Goal: Task Accomplishment & Management: Use online tool/utility

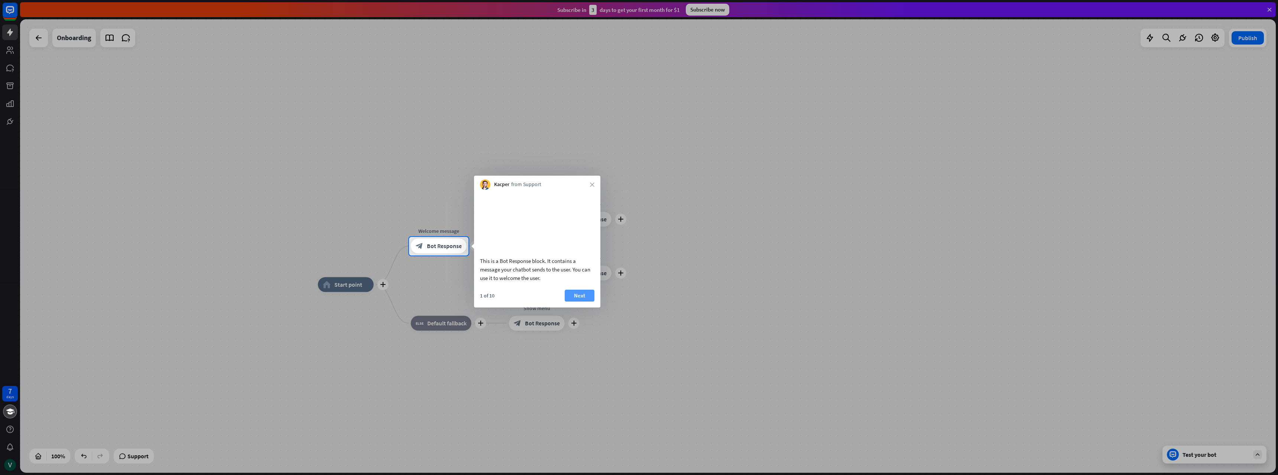
click at [575, 302] on button "Next" at bounding box center [580, 296] width 30 height 12
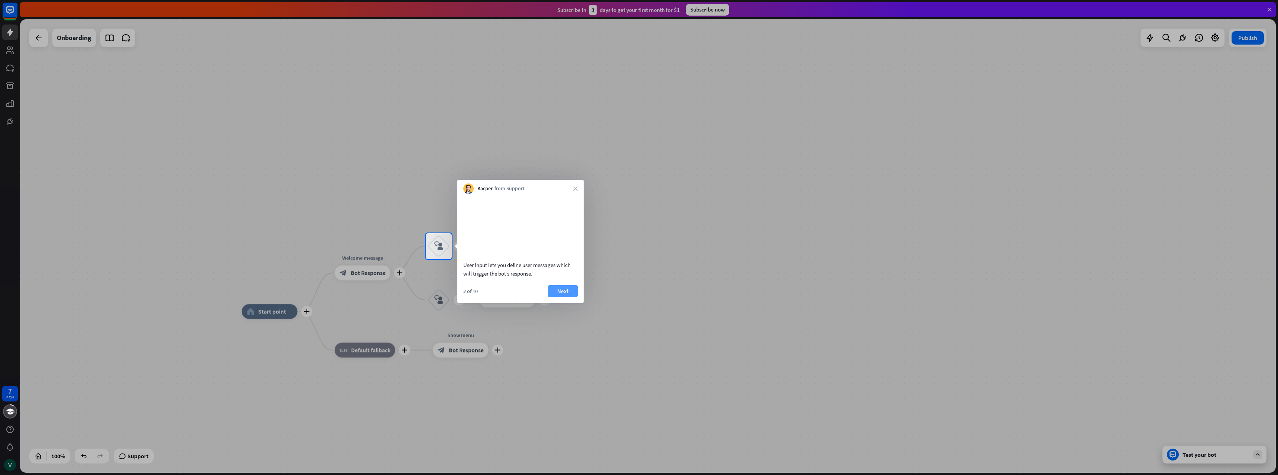
click at [558, 297] on button "Next" at bounding box center [563, 291] width 30 height 12
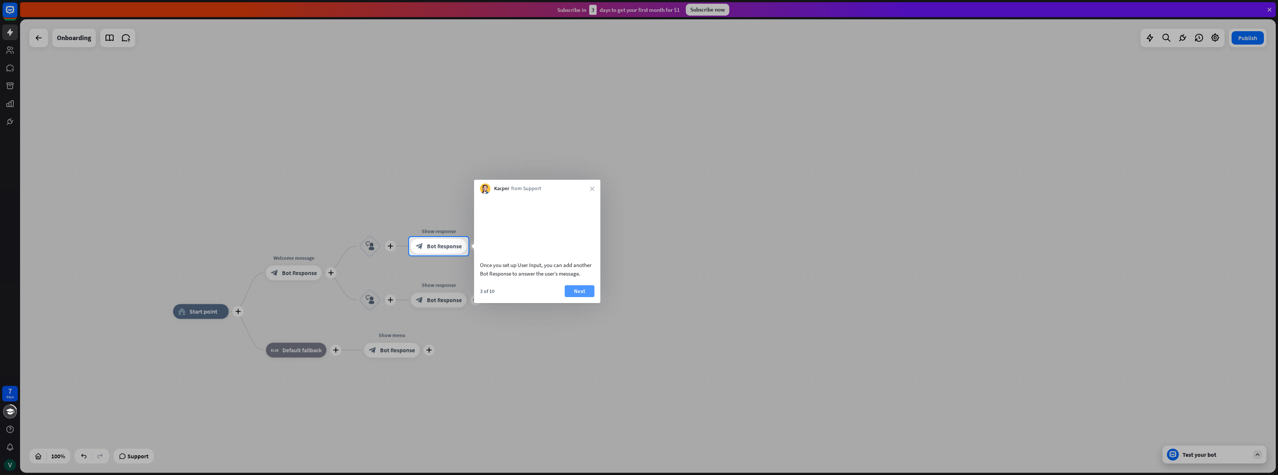
click at [580, 297] on button "Next" at bounding box center [580, 291] width 30 height 12
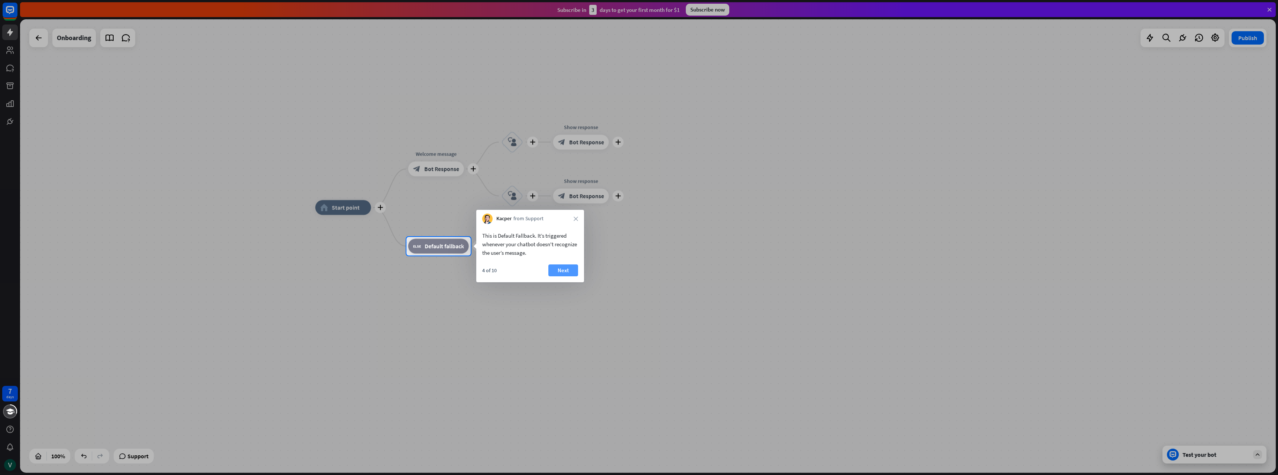
click at [560, 271] on button "Next" at bounding box center [564, 271] width 30 height 12
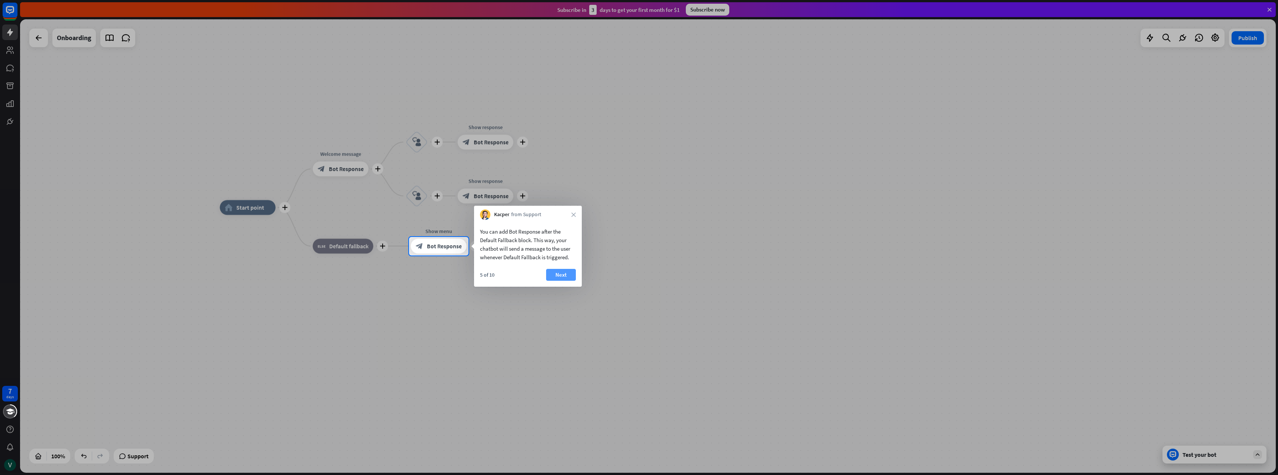
click at [559, 270] on button "Next" at bounding box center [561, 275] width 30 height 12
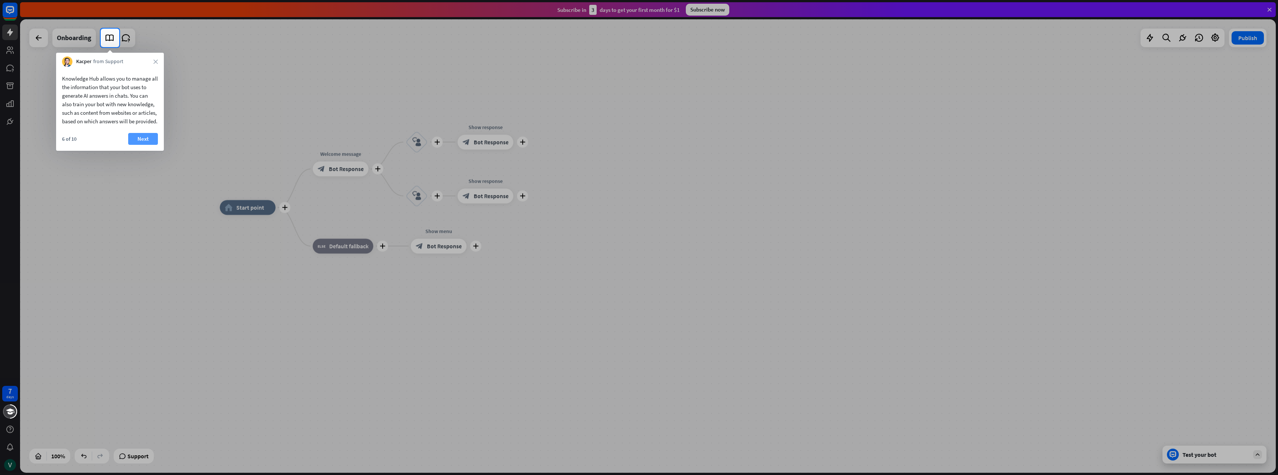
click at [146, 145] on button "Next" at bounding box center [143, 139] width 30 height 12
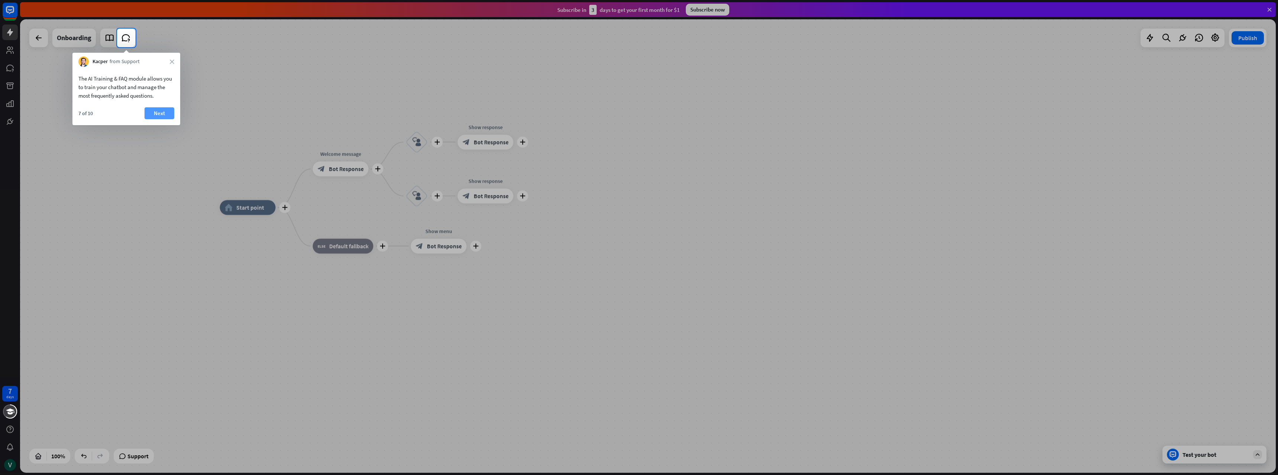
click at [158, 114] on button "Next" at bounding box center [160, 113] width 30 height 12
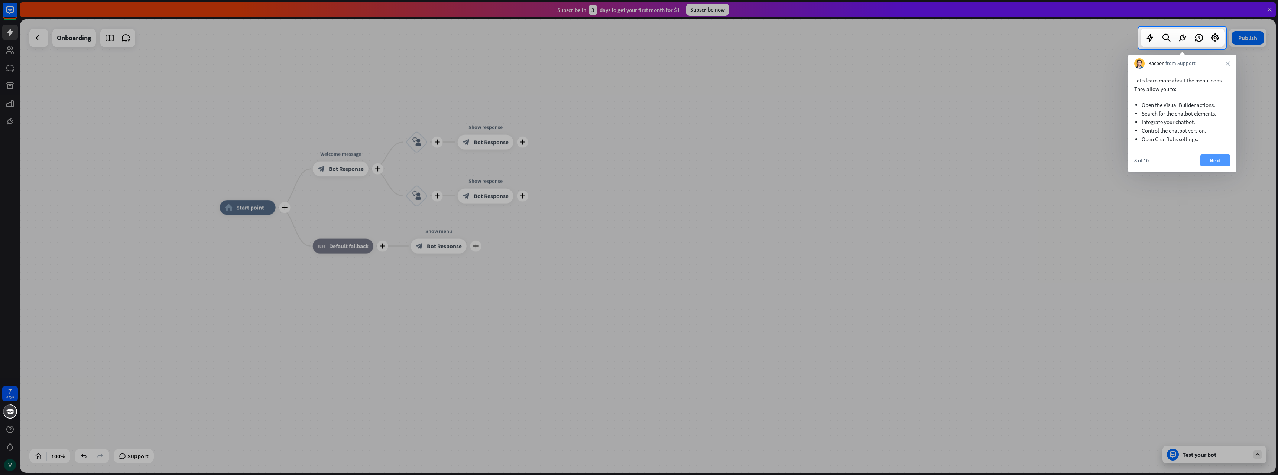
click at [1221, 163] on button "Next" at bounding box center [1216, 161] width 30 height 12
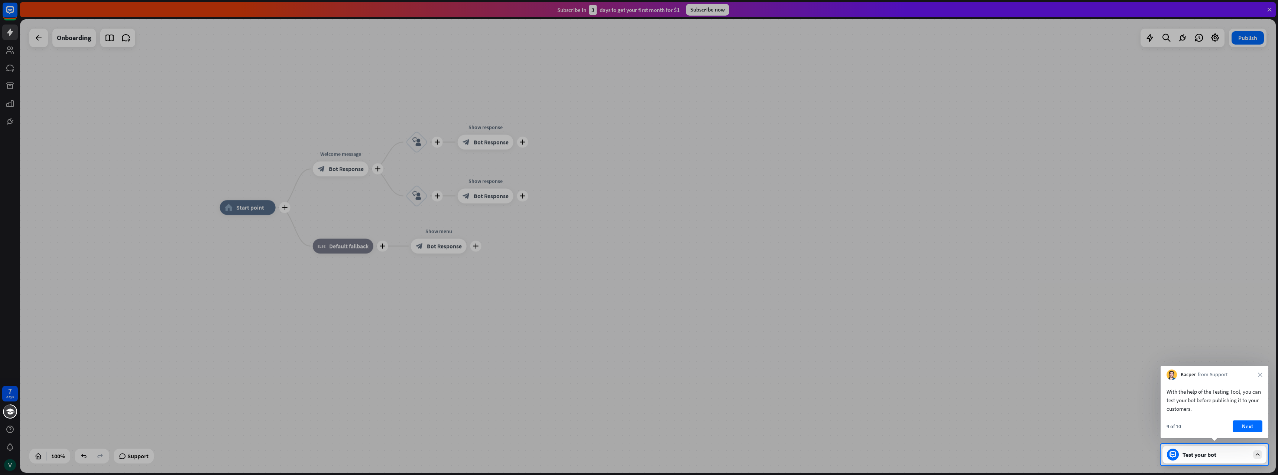
click at [1091, 91] on div at bounding box center [639, 222] width 1278 height 444
click at [1243, 430] on button "Next" at bounding box center [1248, 427] width 30 height 12
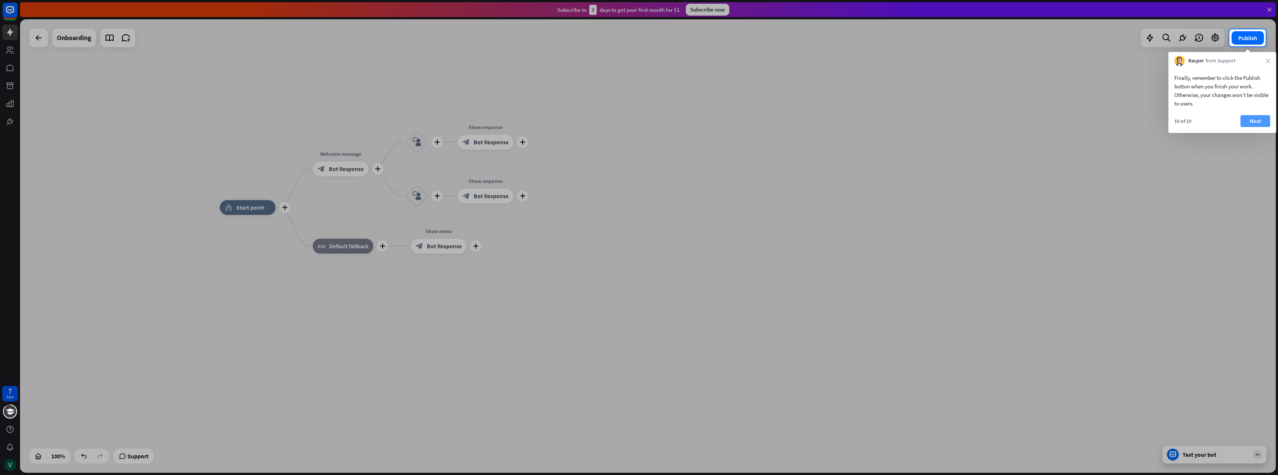
click at [1255, 120] on button "Next" at bounding box center [1256, 121] width 30 height 12
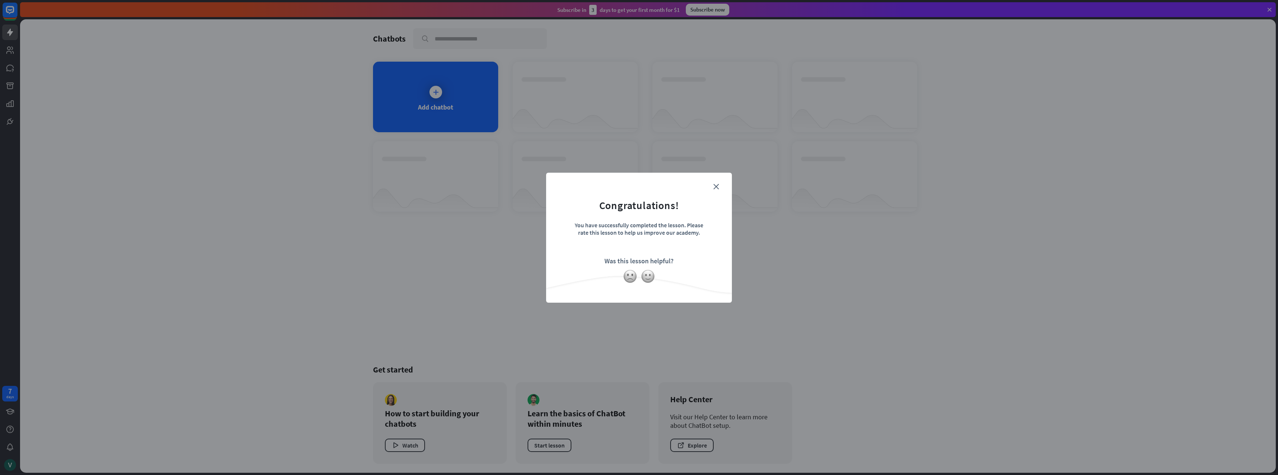
click at [641, 276] on div at bounding box center [639, 276] width 186 height 14
click at [650, 278] on img at bounding box center [648, 276] width 14 height 14
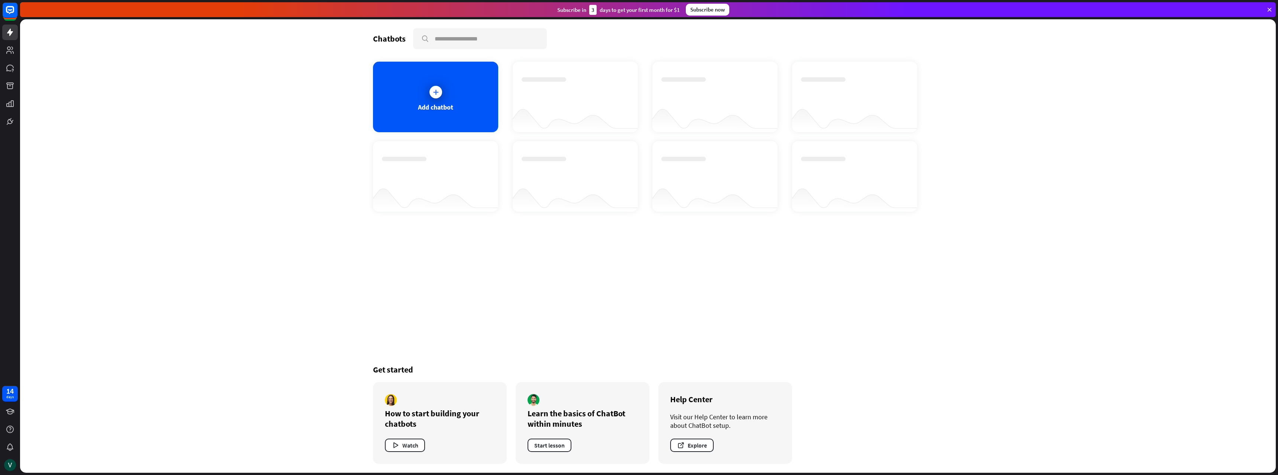
click at [445, 90] on div "Add chatbot" at bounding box center [435, 97] width 125 height 71
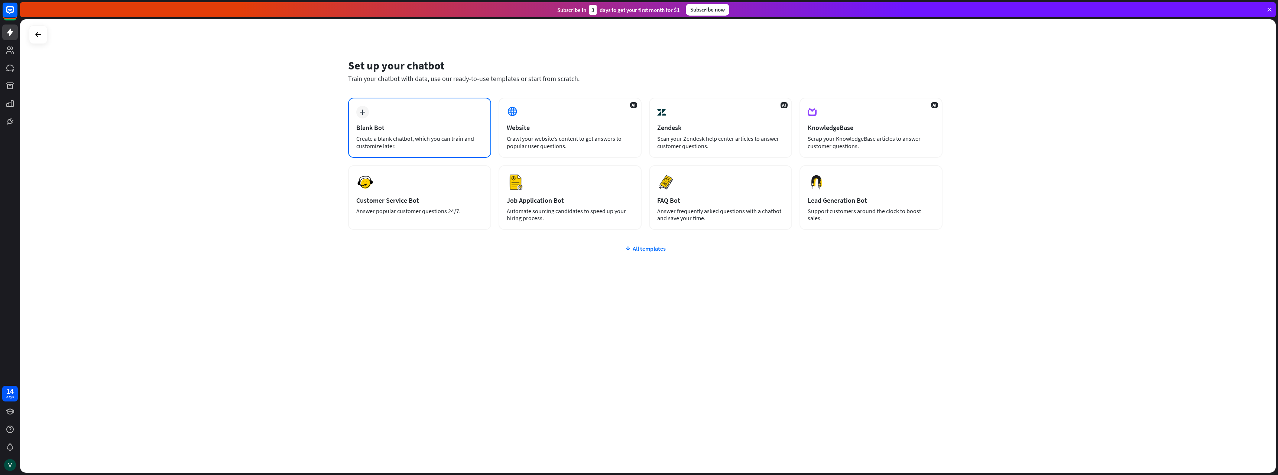
click at [430, 129] on div "Blank Bot" at bounding box center [419, 127] width 127 height 9
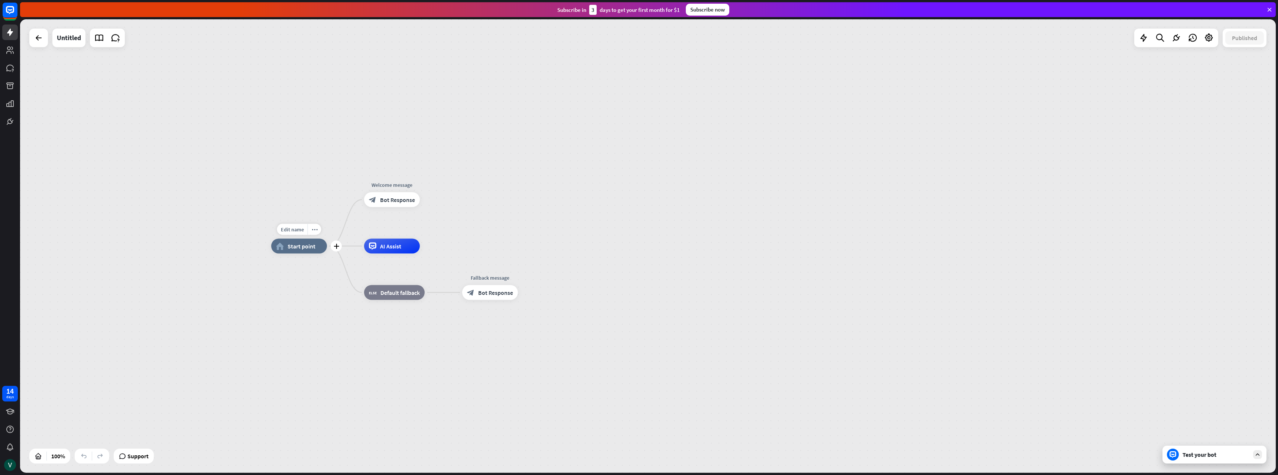
click at [305, 249] on span "Start point" at bounding box center [302, 246] width 28 height 7
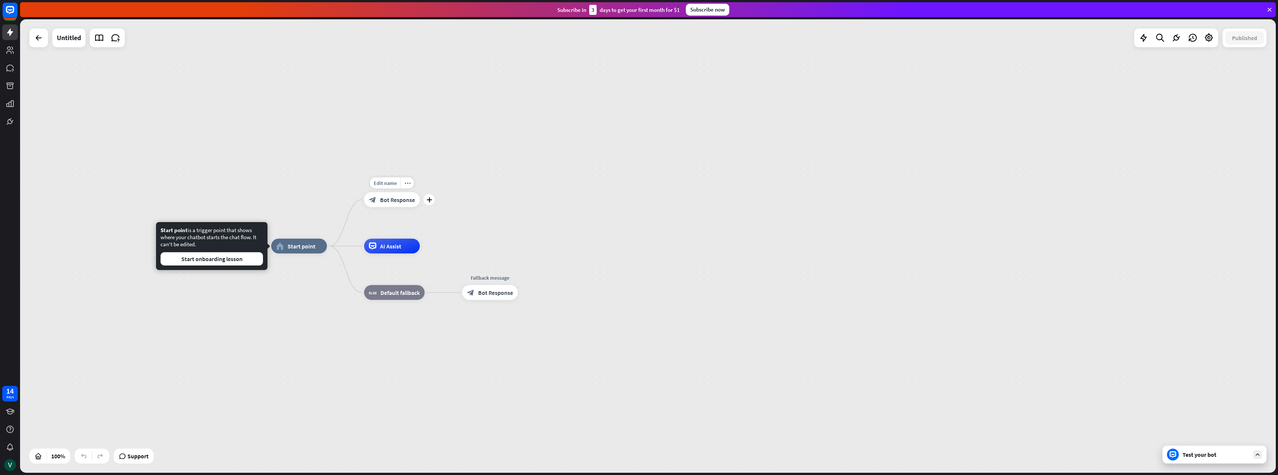
click at [384, 201] on span "Bot Response" at bounding box center [397, 199] width 35 height 7
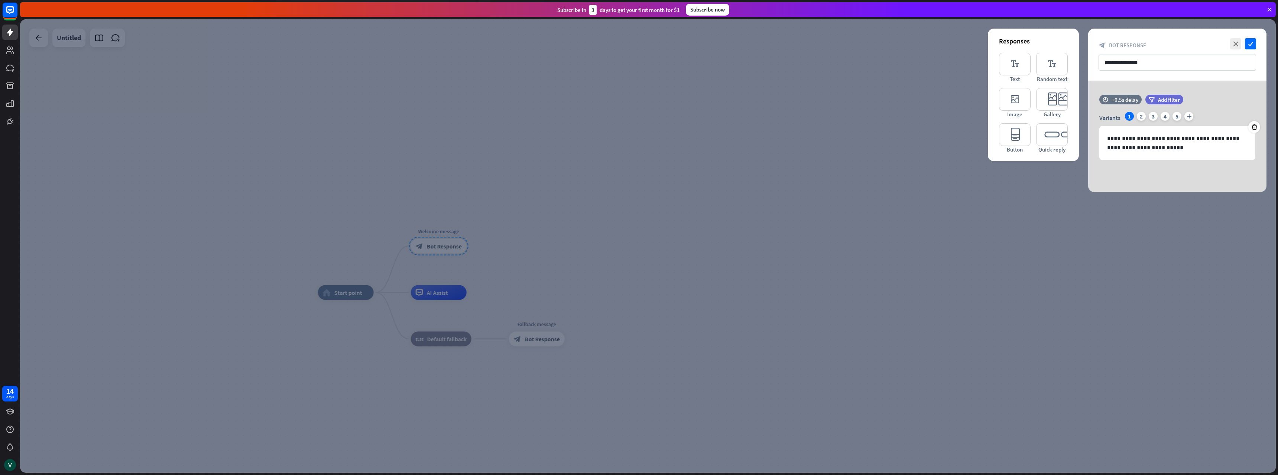
click at [173, 113] on div at bounding box center [648, 246] width 1256 height 454
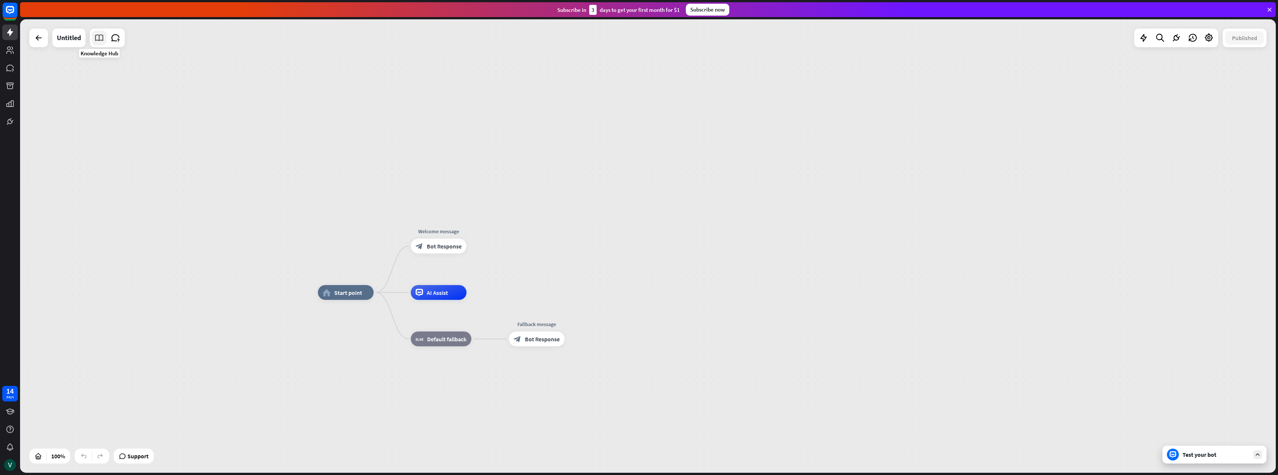
click at [96, 40] on icon at bounding box center [99, 38] width 10 height 10
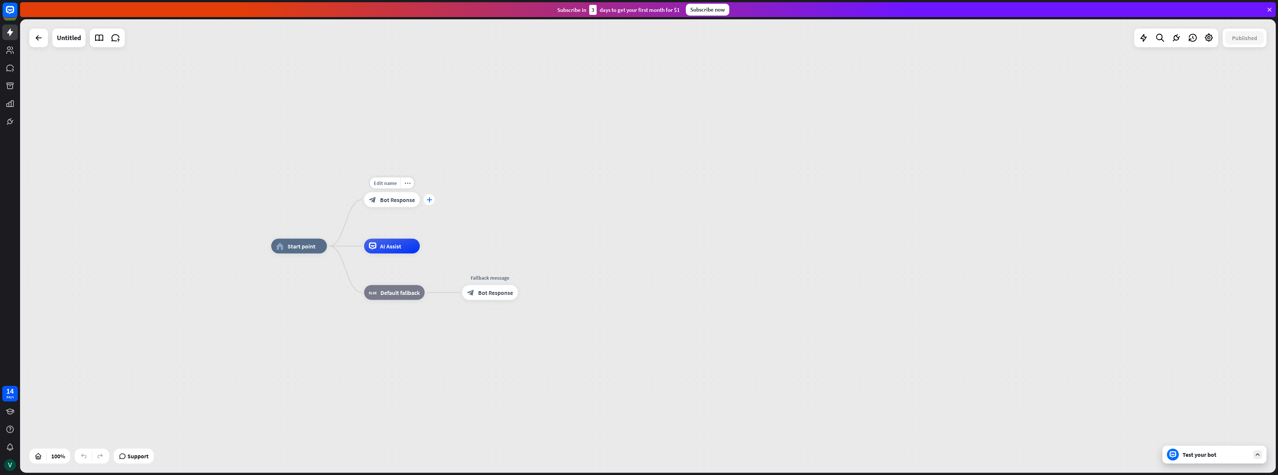
click at [426, 203] on div "plus" at bounding box center [429, 199] width 11 height 11
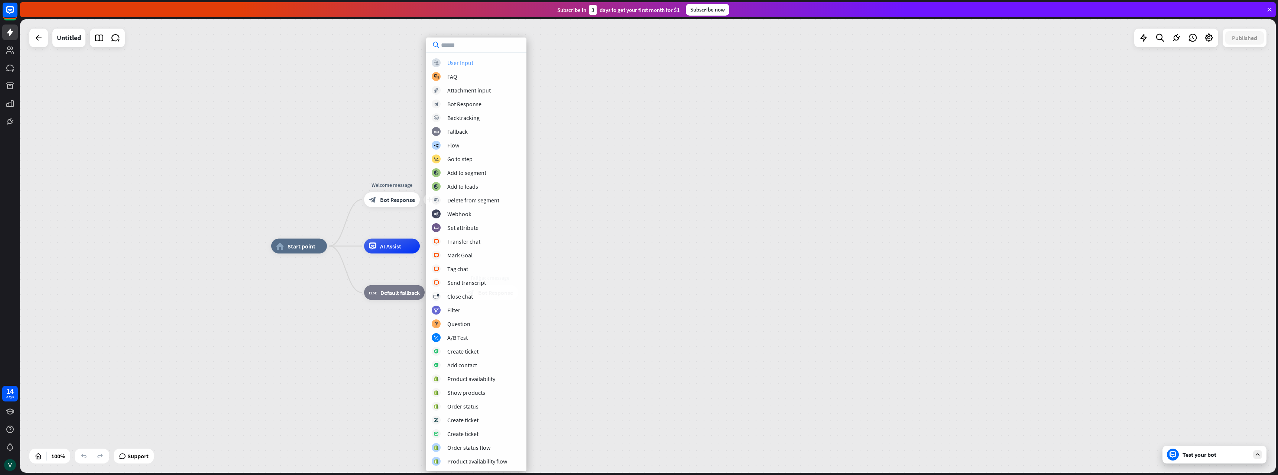
click at [457, 61] on div "User Input" at bounding box center [460, 62] width 26 height 7
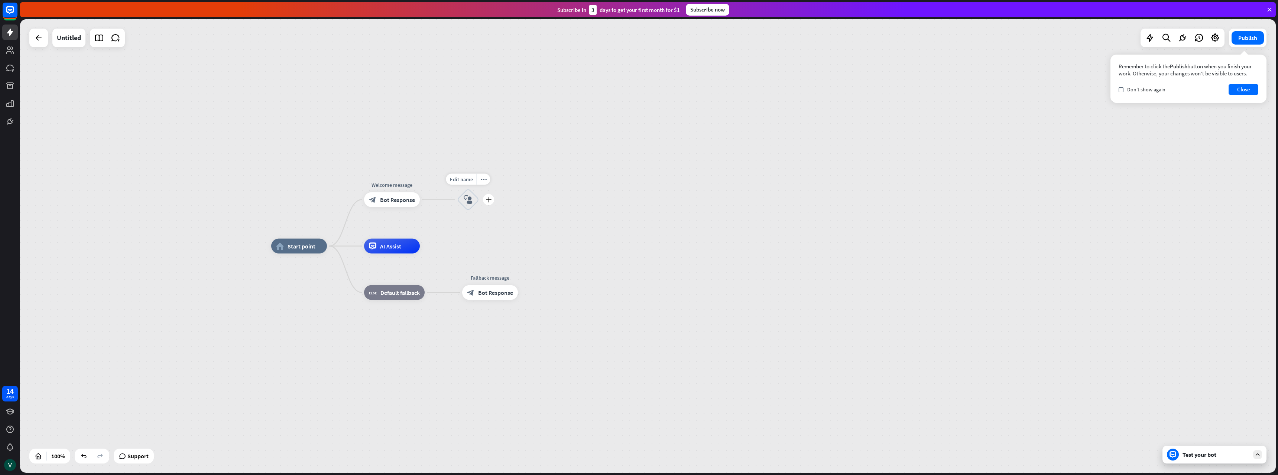
click at [465, 199] on icon "block_user_input" at bounding box center [468, 199] width 9 height 9
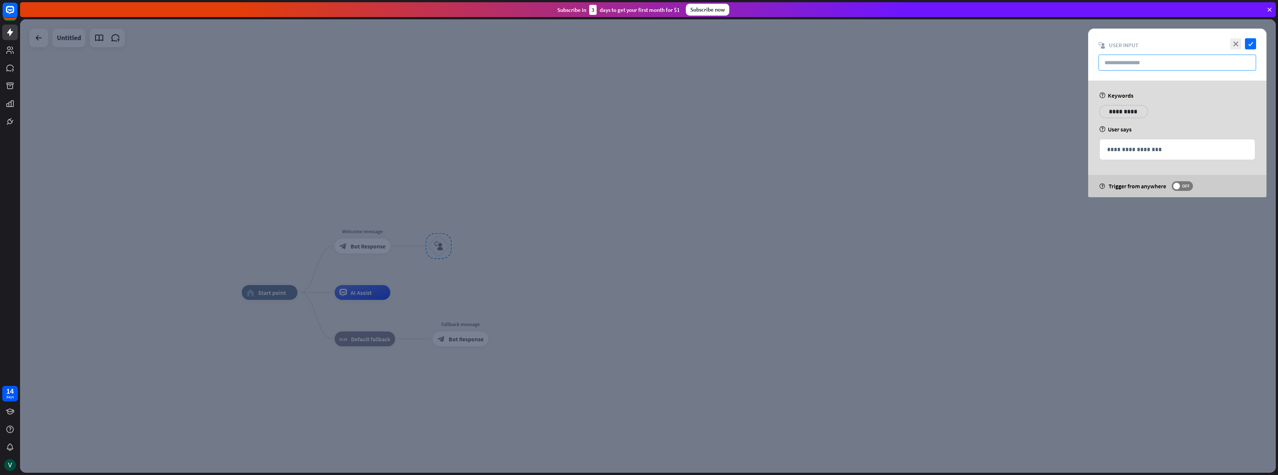
click at [1118, 58] on input "text" at bounding box center [1178, 63] width 158 height 16
paste input "**********"
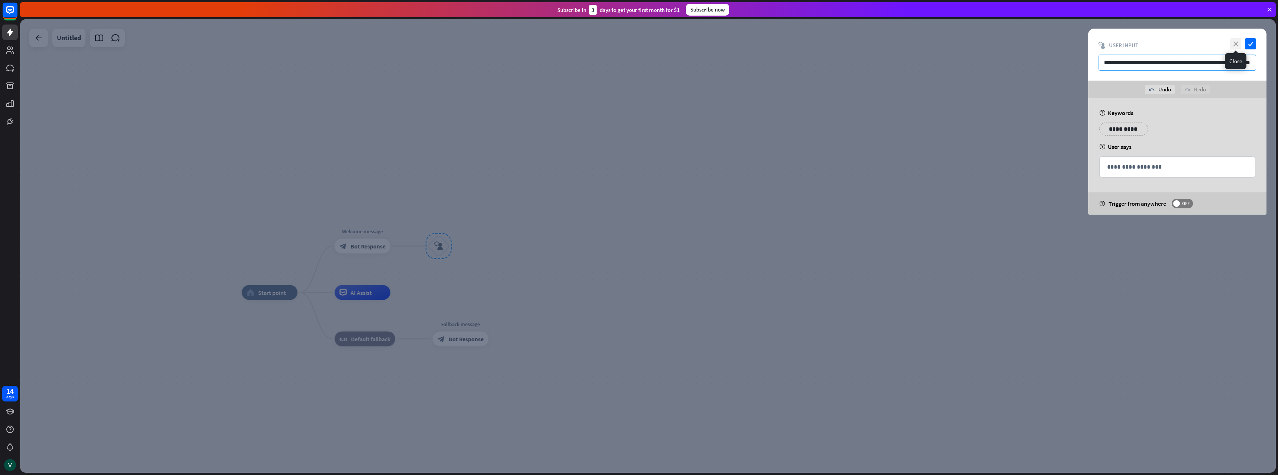
type input "**********"
click at [1237, 42] on icon "close" at bounding box center [1235, 43] width 11 height 11
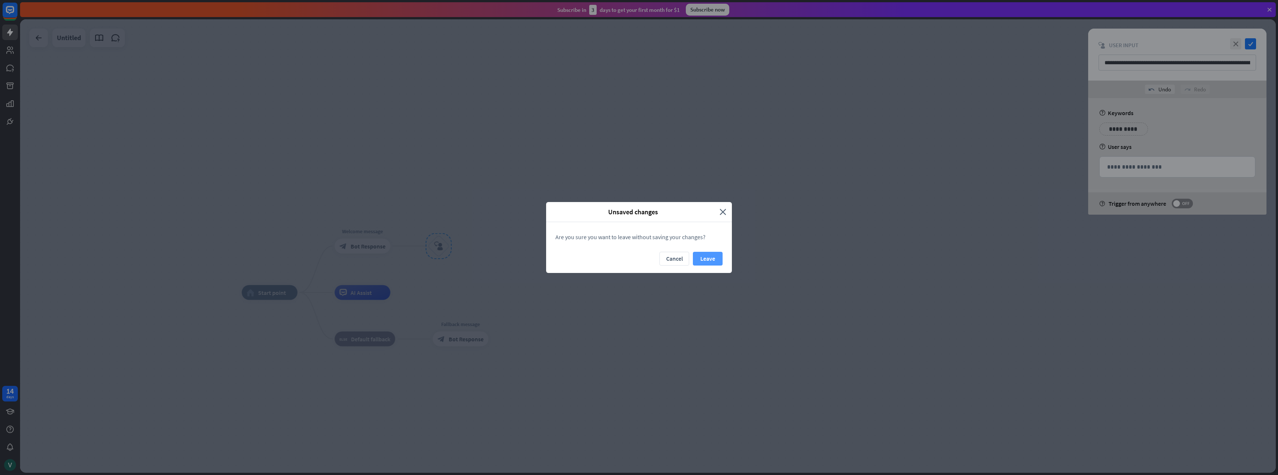
click at [704, 258] on button "Leave" at bounding box center [708, 259] width 30 height 14
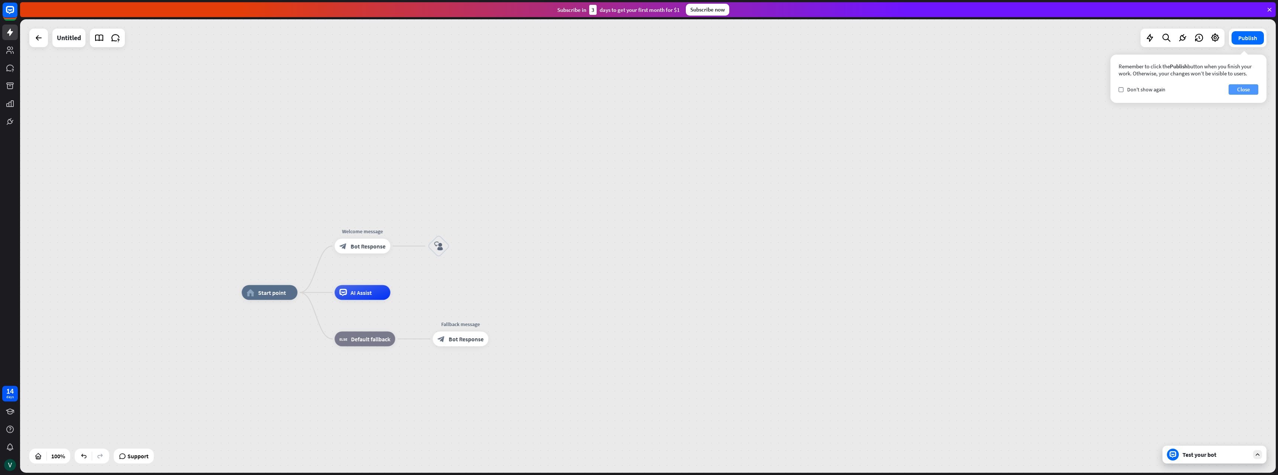
click at [1249, 93] on button "Close" at bounding box center [1244, 89] width 30 height 10
click at [14, 10] on icon at bounding box center [9, 9] width 17 height 17
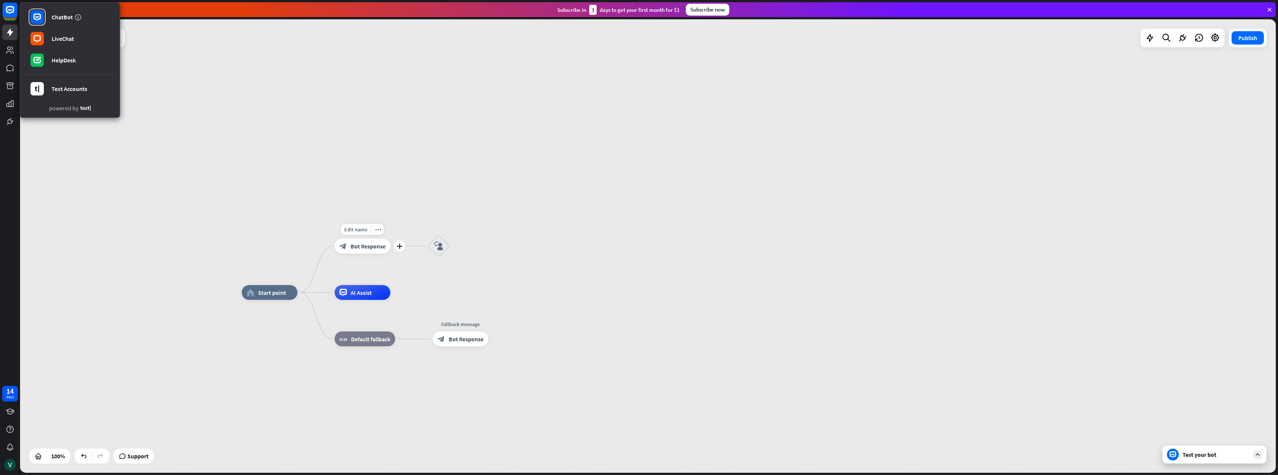
click at [376, 248] on span "Bot Response" at bounding box center [368, 246] width 35 height 7
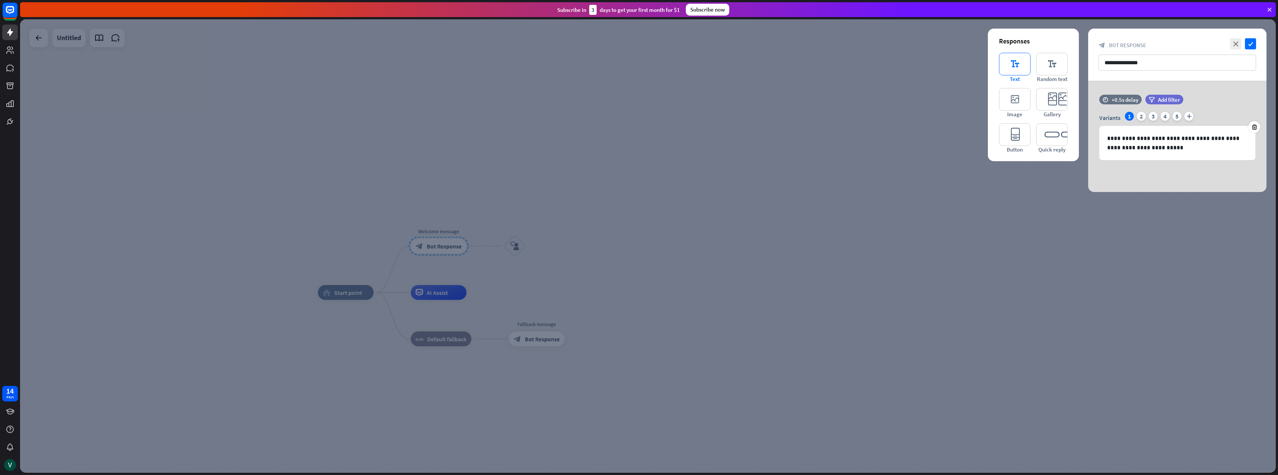
click at [1014, 65] on icon "editor_text" at bounding box center [1015, 64] width 32 height 23
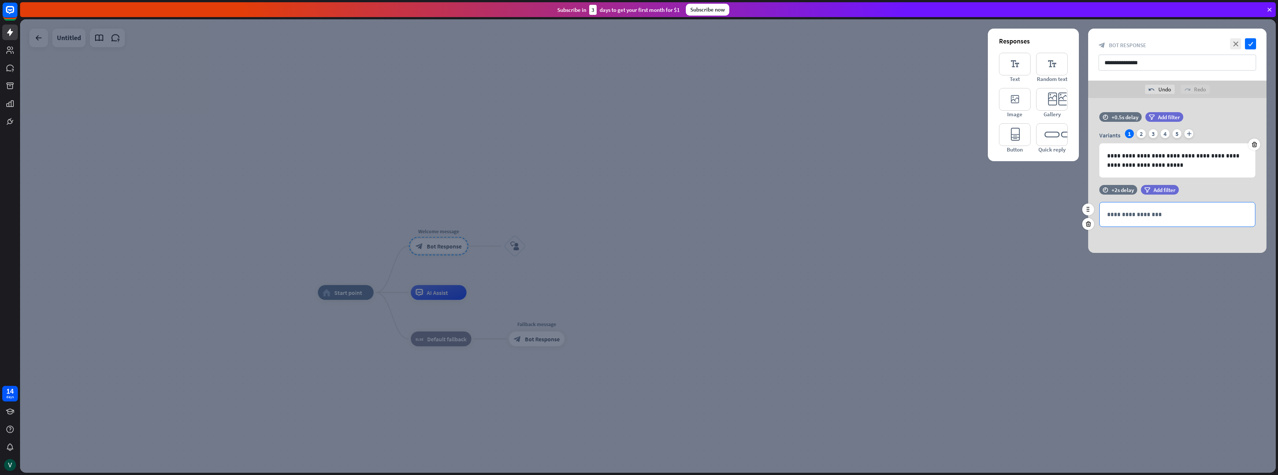
click at [1117, 213] on p "**********" at bounding box center [1177, 214] width 140 height 9
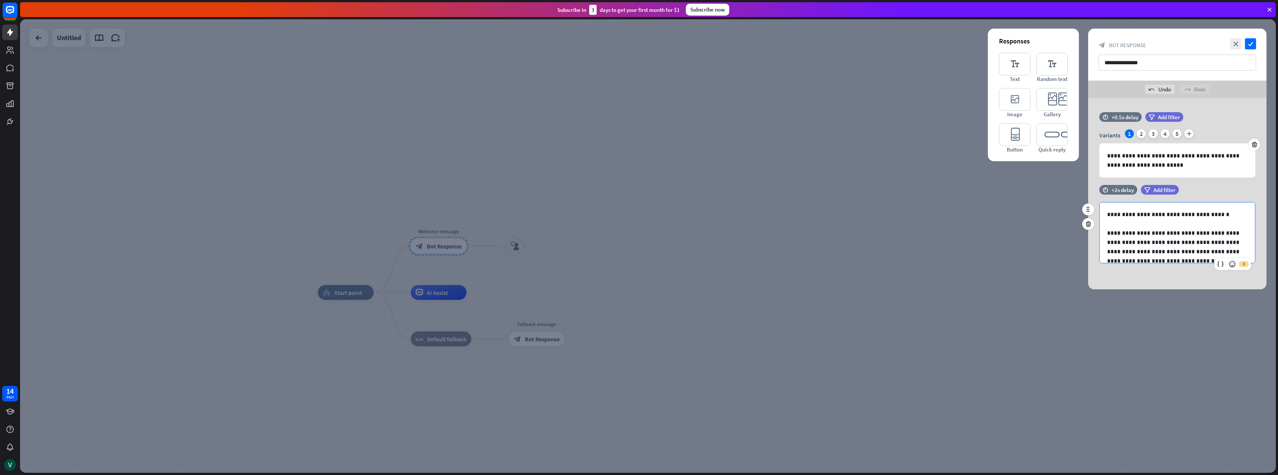
click at [1205, 215] on p "**********" at bounding box center [1174, 214] width 135 height 9
click at [1109, 224] on p at bounding box center [1174, 223] width 135 height 9
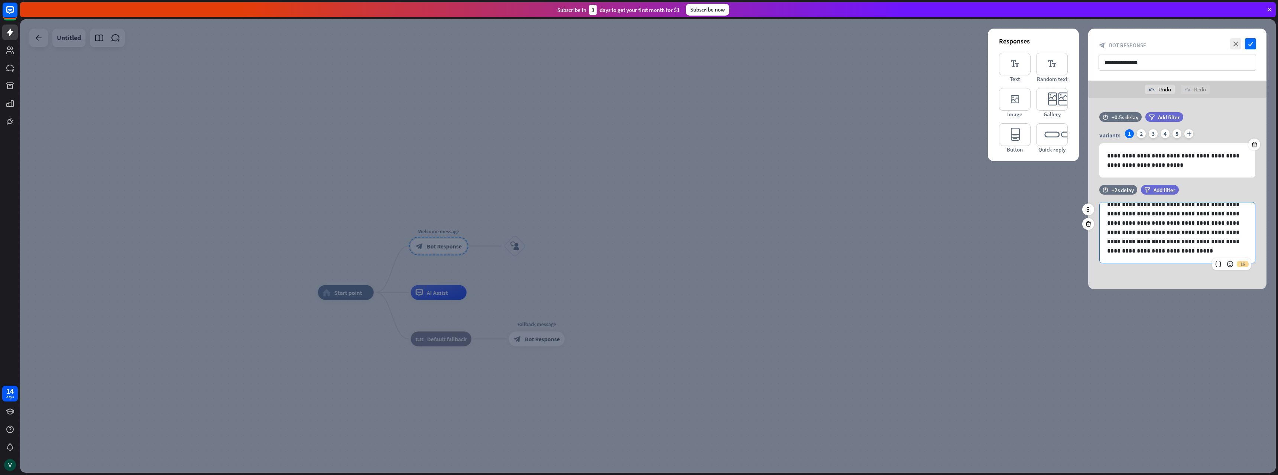
click at [1106, 233] on div "**********" at bounding box center [1177, 149] width 155 height 229
click at [1113, 250] on p at bounding box center [1174, 246] width 135 height 9
click at [1206, 253] on p "**********" at bounding box center [1174, 246] width 135 height 19
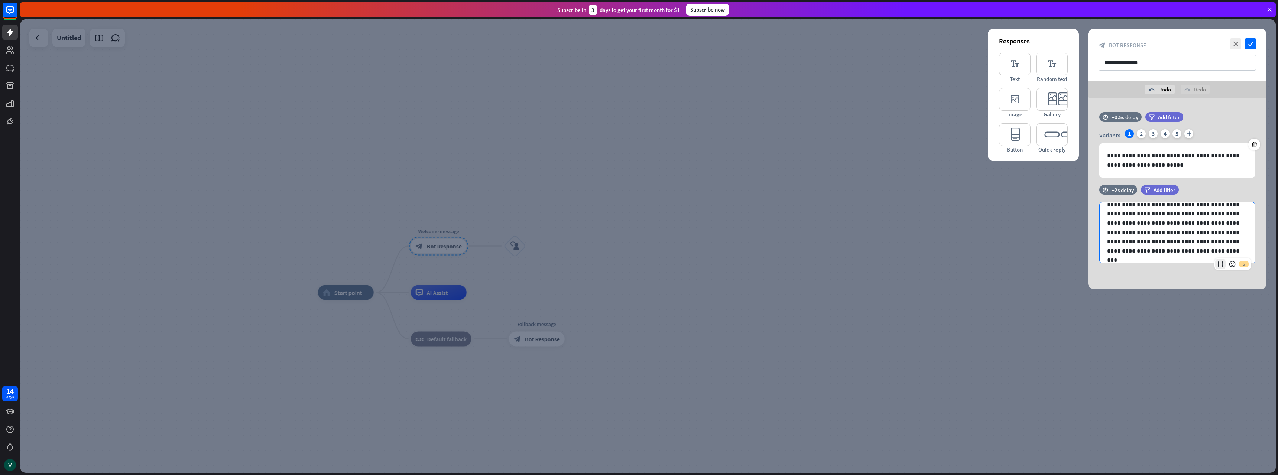
click at [1221, 264] on icon at bounding box center [1220, 264] width 7 height 7
click at [1087, 211] on icon at bounding box center [1088, 209] width 7 height 7
